Goal: Find specific page/section: Find specific page/section

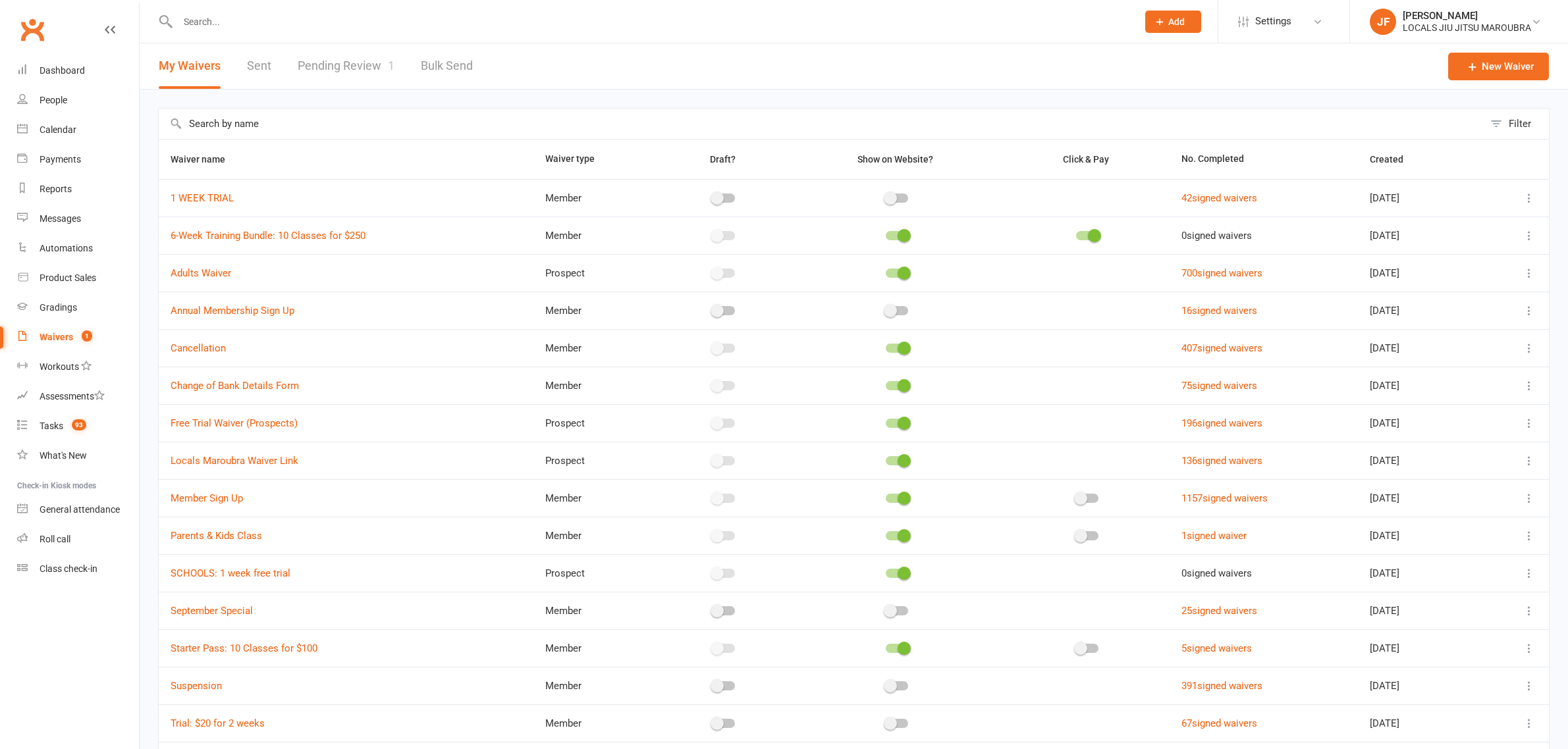
select select "100"
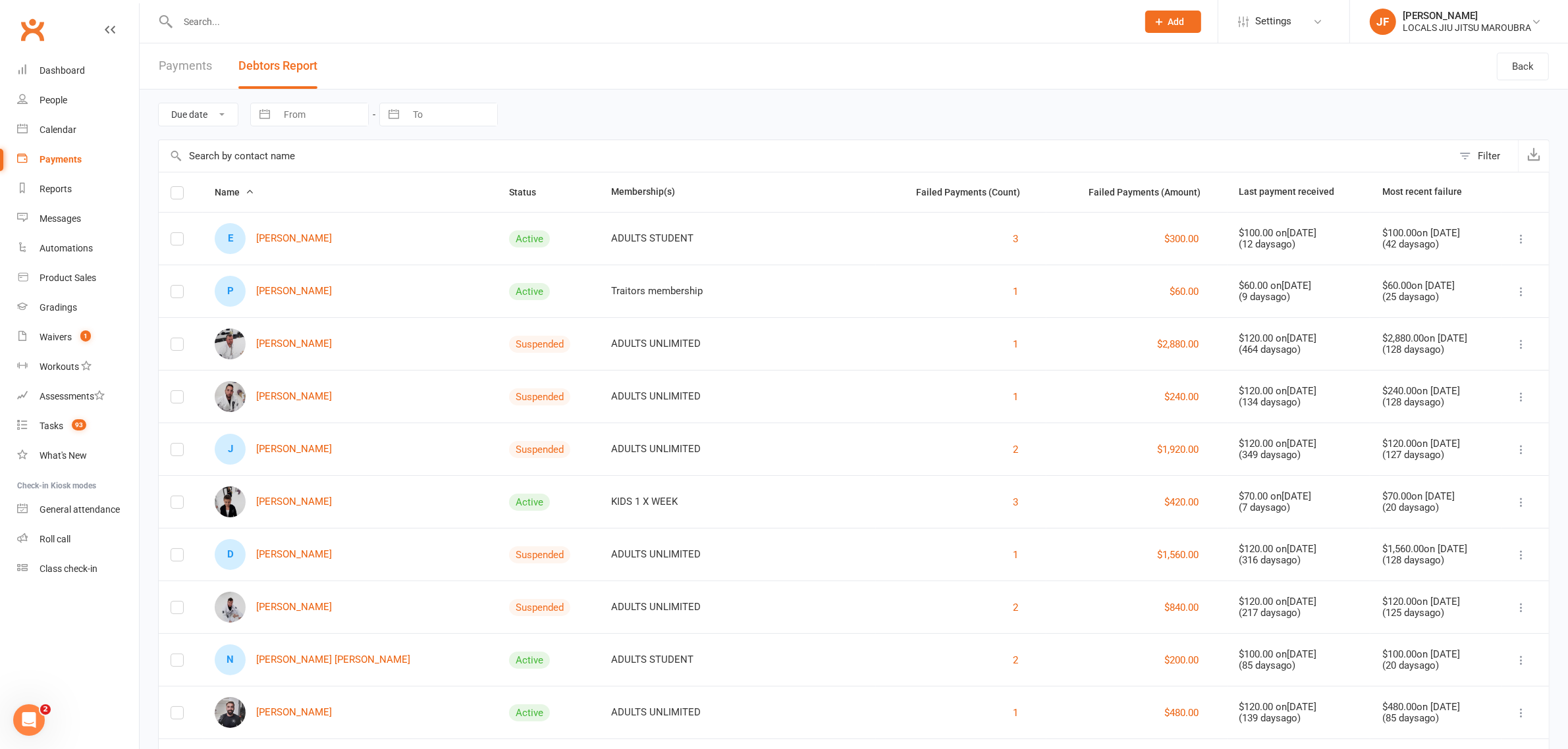
click at [353, 21] on input "text" at bounding box center [651, 21] width 954 height 18
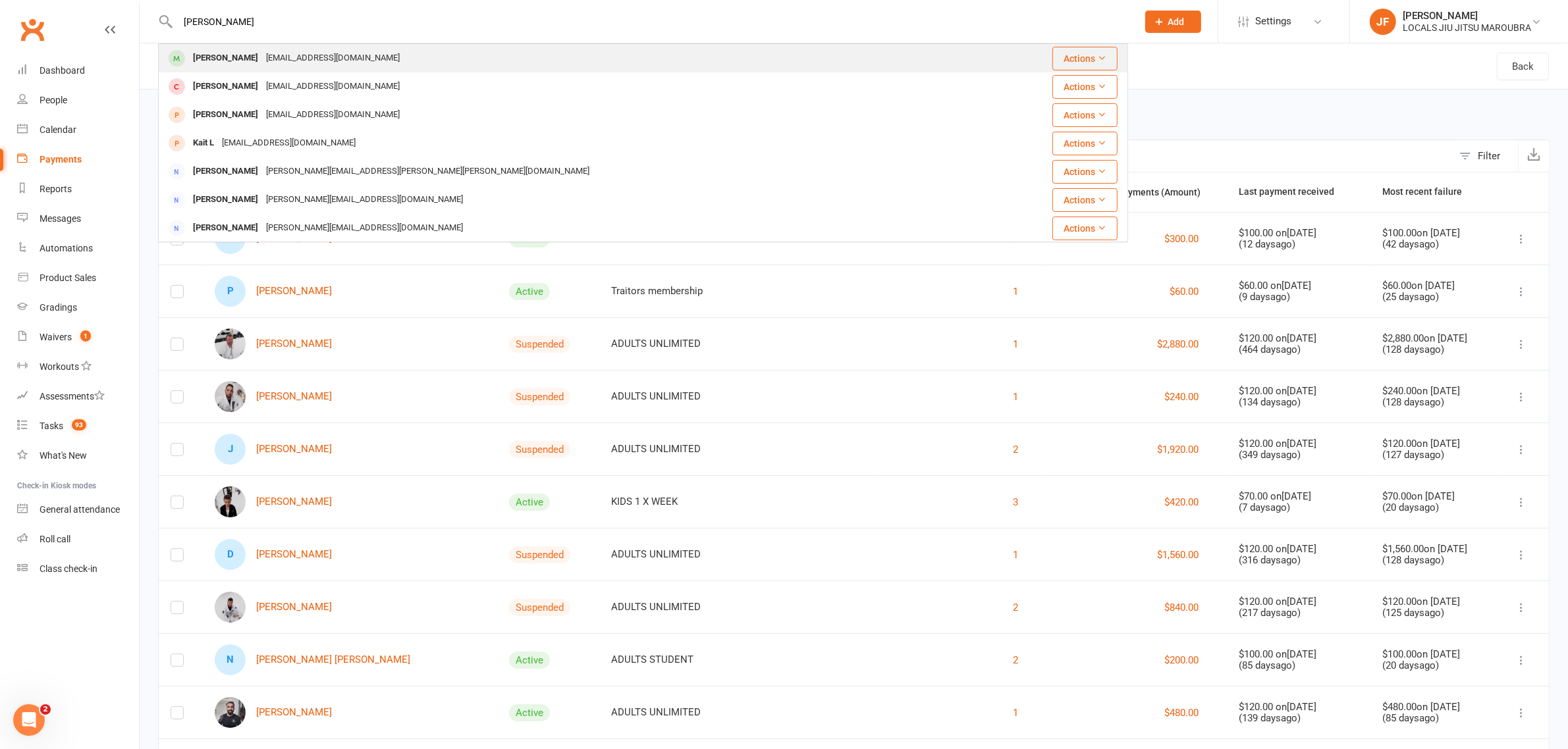
type input "[PERSON_NAME]"
click at [307, 54] on div "[EMAIL_ADDRESS][DOMAIN_NAME]" at bounding box center [332, 58] width 141 height 19
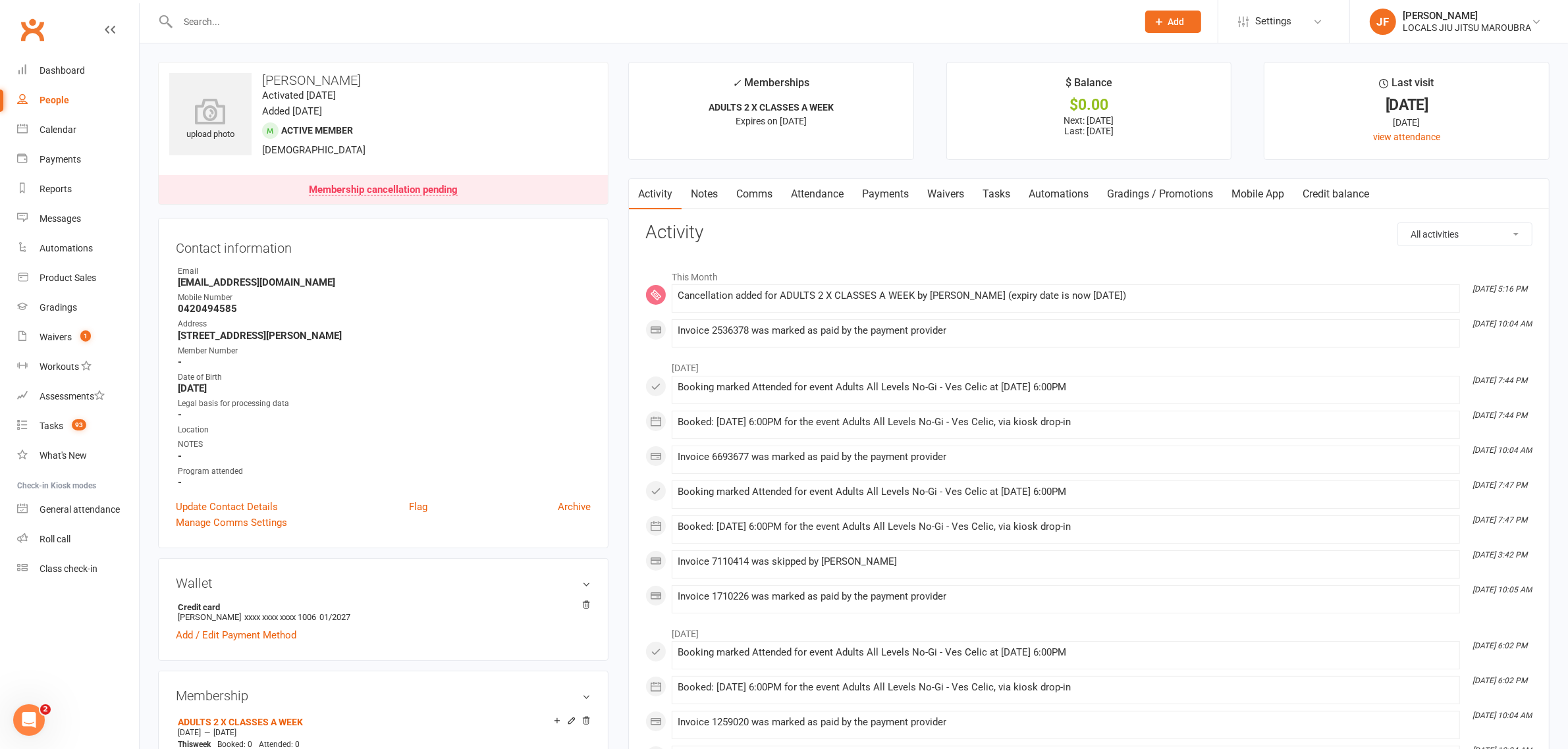
click at [265, 17] on input "text" at bounding box center [651, 21] width 954 height 18
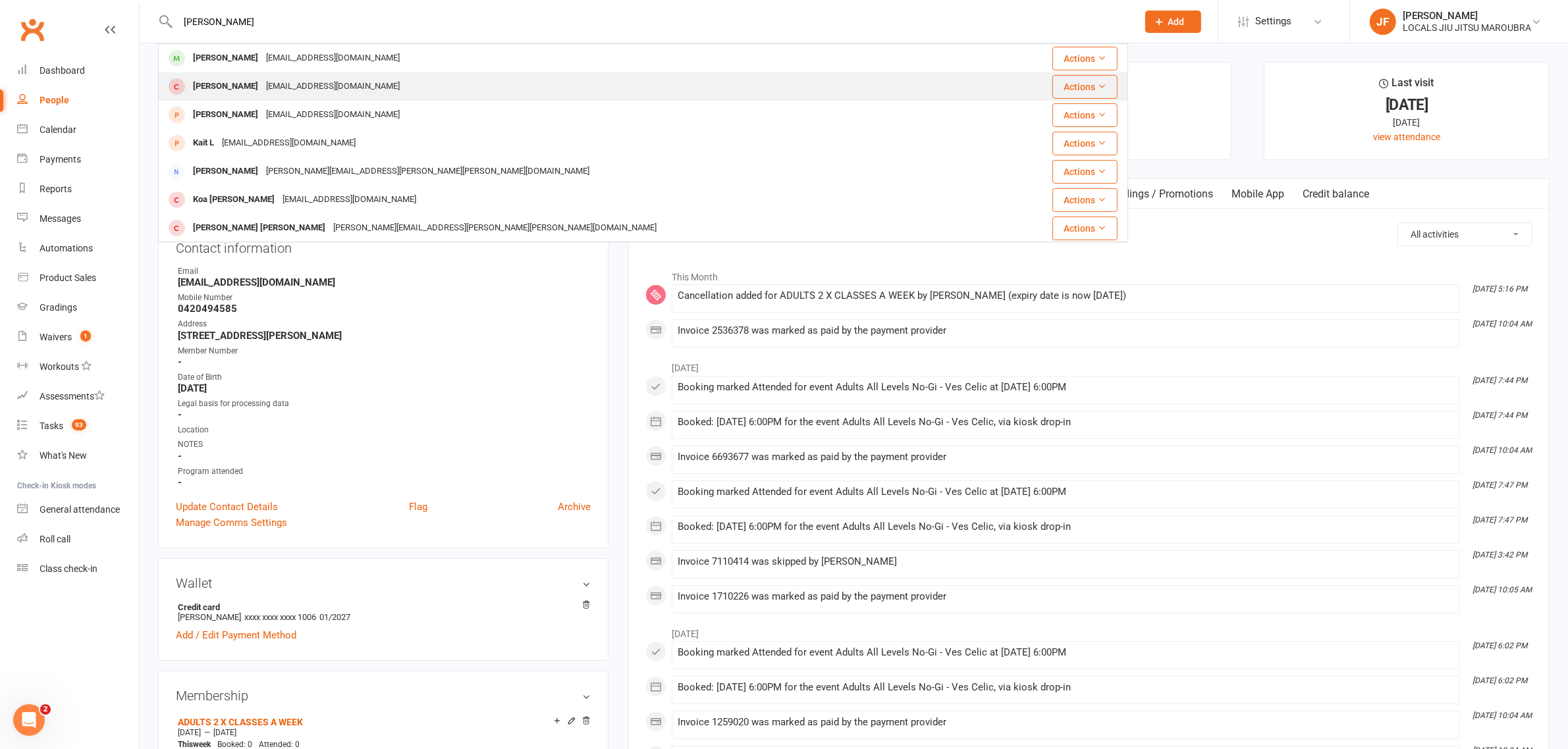
type input "[PERSON_NAME]"
click at [262, 79] on div "[EMAIL_ADDRESS][DOMAIN_NAME]" at bounding box center [332, 86] width 141 height 19
